Goal: Task Accomplishment & Management: Complete application form

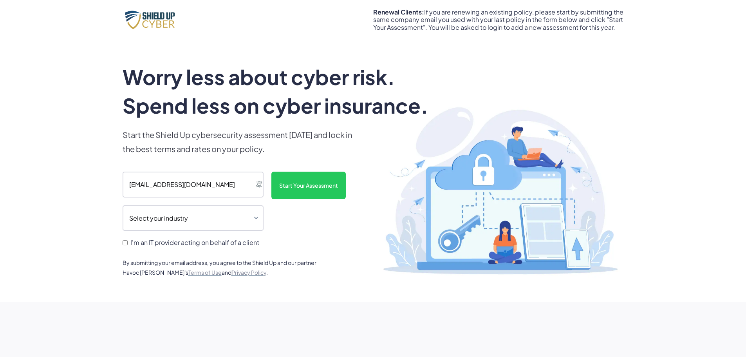
type input "[EMAIL_ADDRESS][DOMAIN_NAME]"
click at [245, 217] on select "Select your industry Auto Dealership Healthcare Hospitality Legal Manufacturing…" at bounding box center [193, 218] width 141 height 26
select select "legal"
click at [123, 205] on select "Select your industry Auto Dealership Healthcare Hospitality Legal Manufacturing…" at bounding box center [193, 218] width 141 height 26
click at [126, 245] on label "I'm an IT provider acting on behalf of a client" at bounding box center [193, 241] width 141 height 7
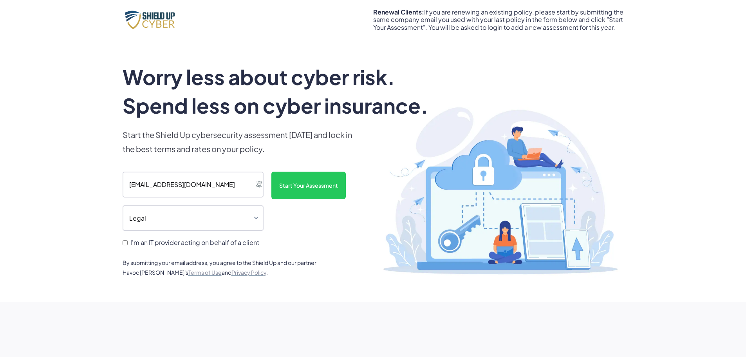
click at [126, 245] on input "I'm an IT provider acting on behalf of a client" at bounding box center [125, 242] width 5 height 5
checkbox input "true"
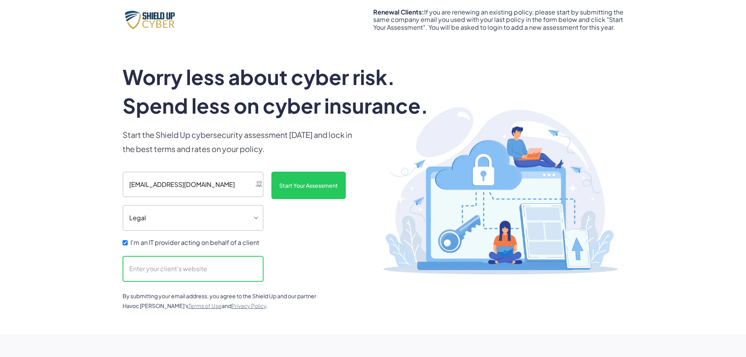
click at [147, 273] on input "scanform" at bounding box center [193, 269] width 141 height 26
type input "[DOMAIN_NAME]"
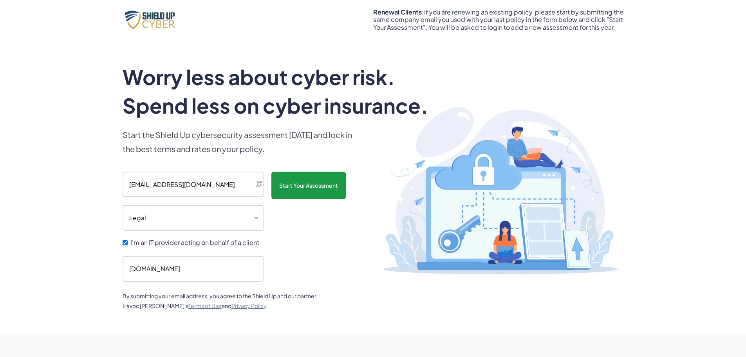
click at [313, 181] on input "Start Your Assessment" at bounding box center [308, 184] width 74 height 27
type input "Please wait..."
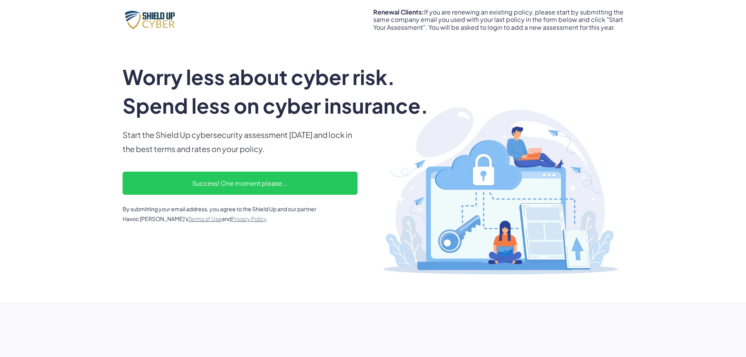
click at [312, 181] on div "Success! One moment please..." at bounding box center [239, 182] width 219 height 7
